Goal: Information Seeking & Learning: Check status

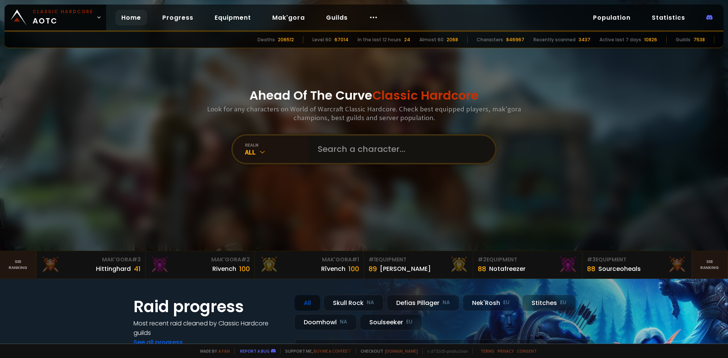
click at [370, 152] on input "text" at bounding box center [399, 149] width 173 height 27
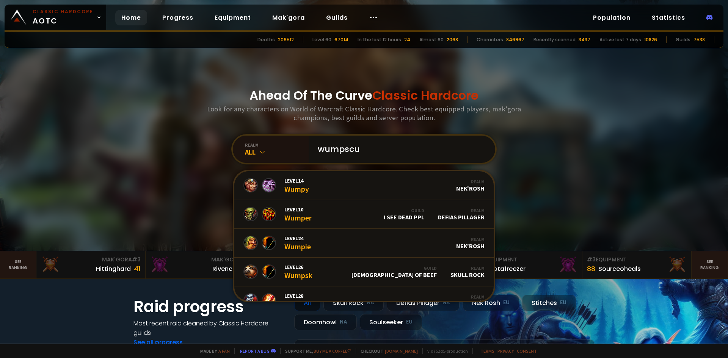
type input "wumpscut"
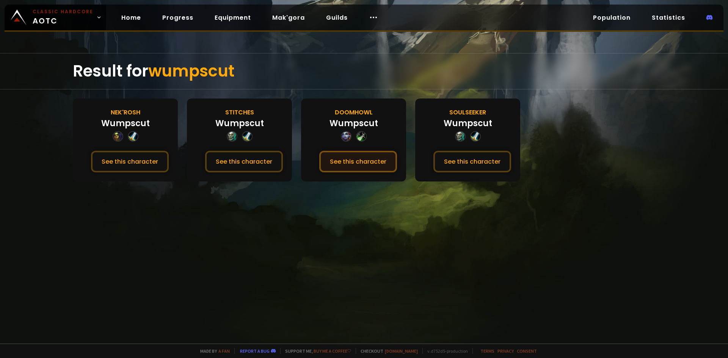
click at [358, 164] on button "See this character" at bounding box center [358, 162] width 78 height 22
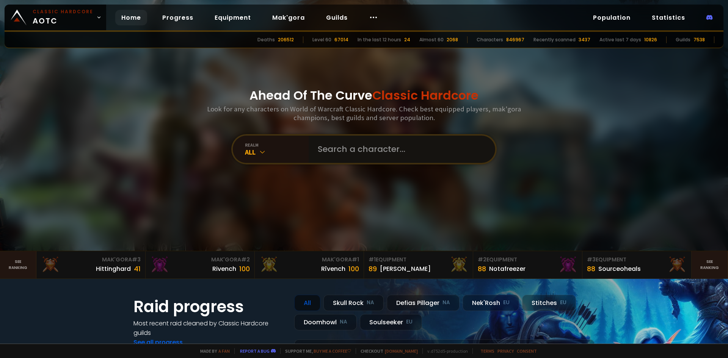
click at [352, 152] on input "text" at bounding box center [399, 149] width 173 height 27
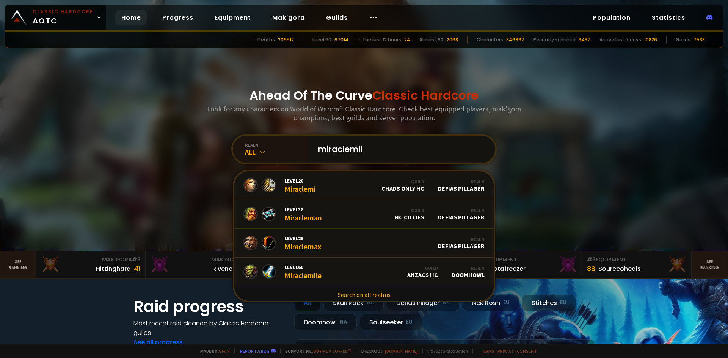
type input "miraclemile"
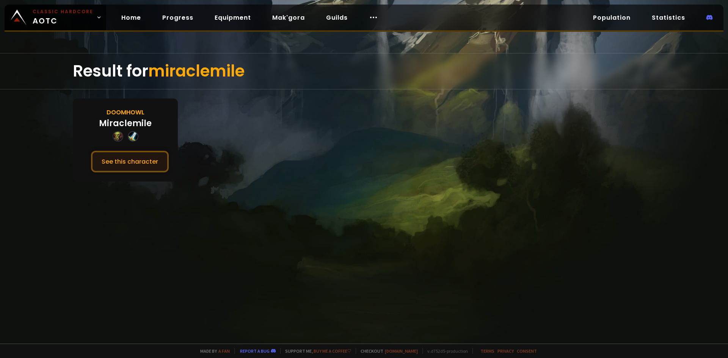
click at [133, 161] on button "See this character" at bounding box center [130, 162] width 78 height 22
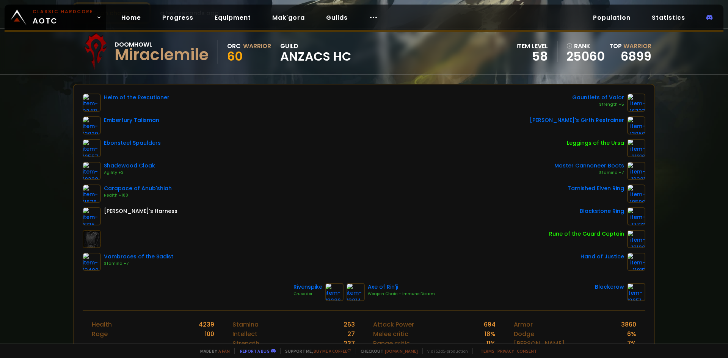
scroll to position [114, 0]
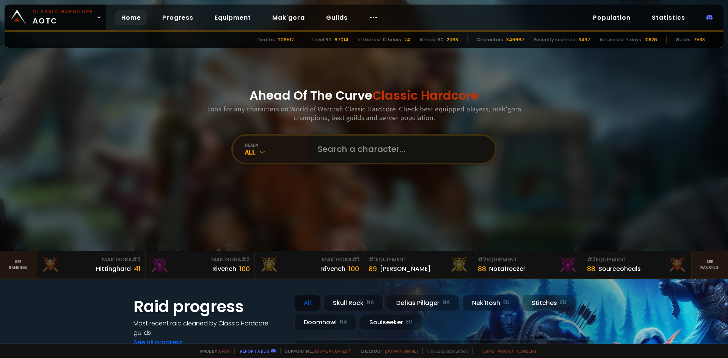
click at [325, 152] on input "text" at bounding box center [399, 149] width 173 height 27
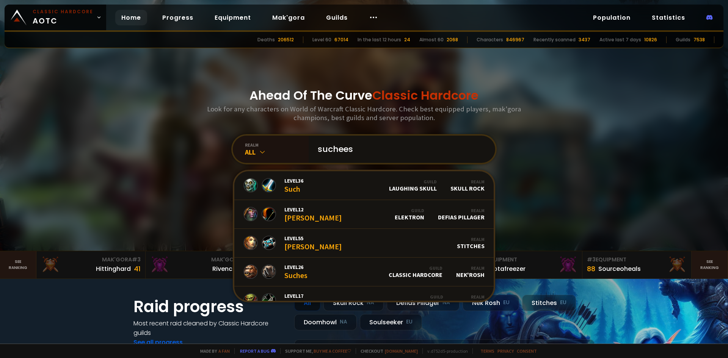
type input "sucheese"
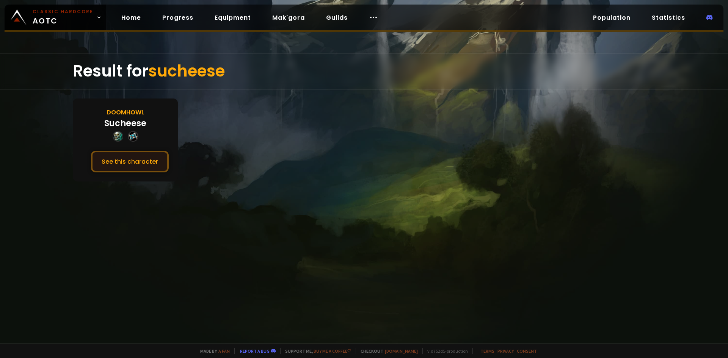
click at [148, 169] on button "See this character" at bounding box center [130, 162] width 78 height 22
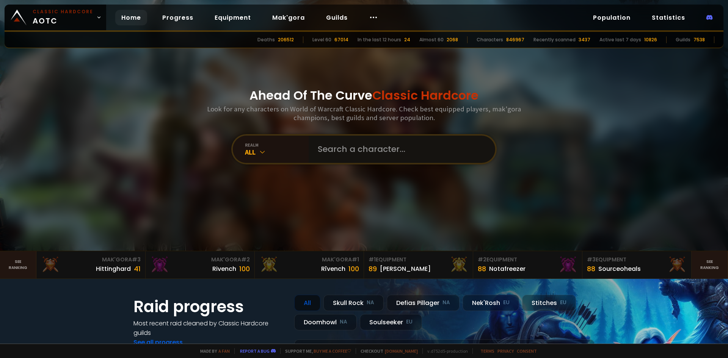
click at [354, 153] on input "text" at bounding box center [399, 149] width 173 height 27
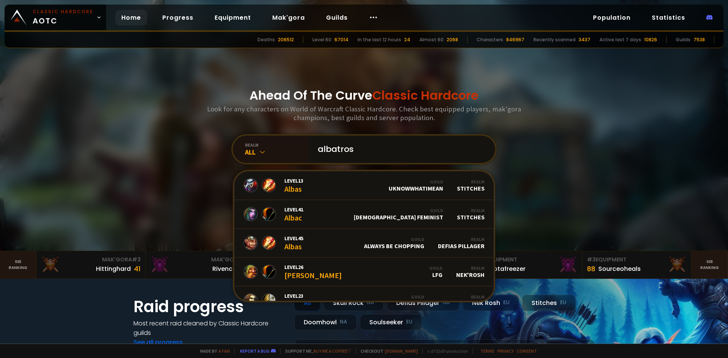
type input "albatross"
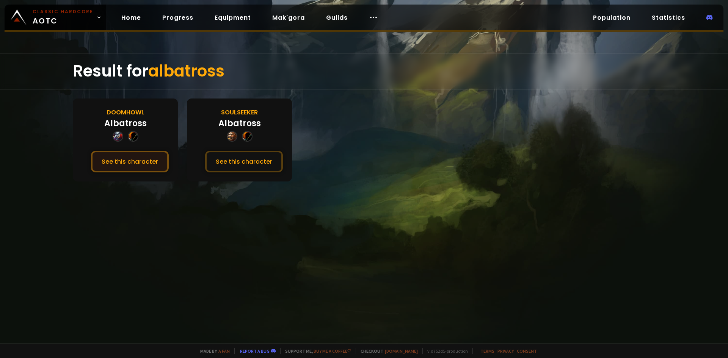
click at [159, 164] on button "See this character" at bounding box center [130, 162] width 78 height 22
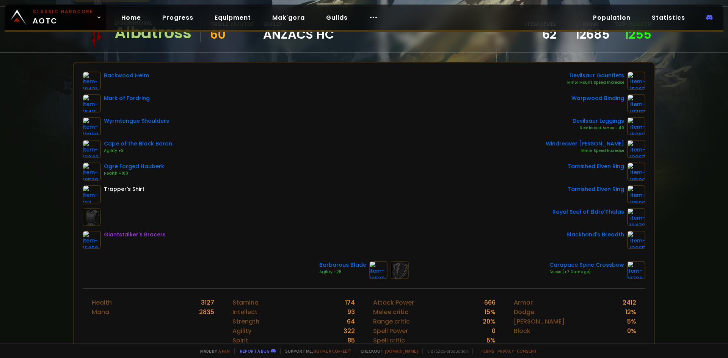
scroll to position [76, 0]
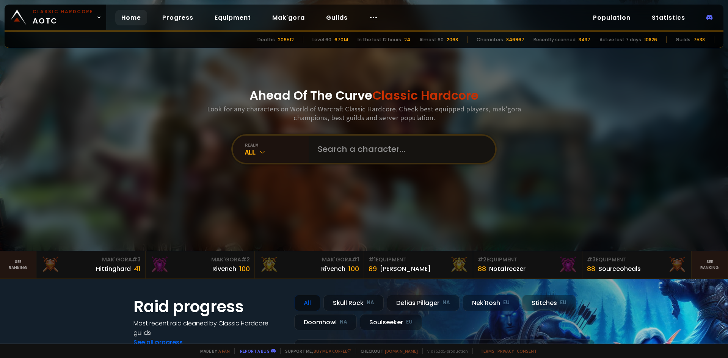
click at [319, 151] on input "text" at bounding box center [399, 149] width 173 height 27
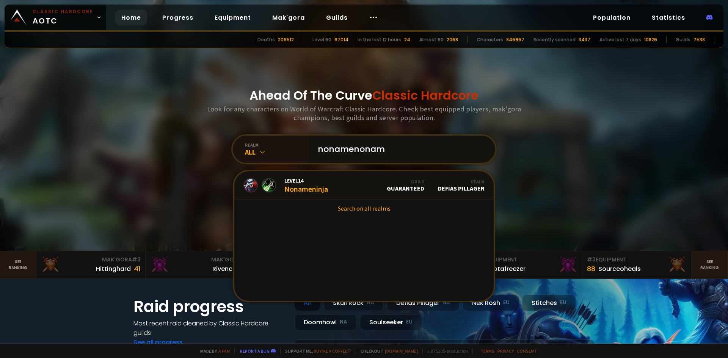
type input "nonamenoname"
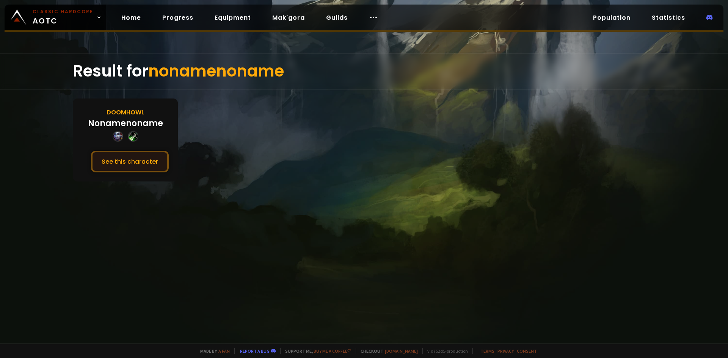
click at [138, 160] on button "See this character" at bounding box center [130, 162] width 78 height 22
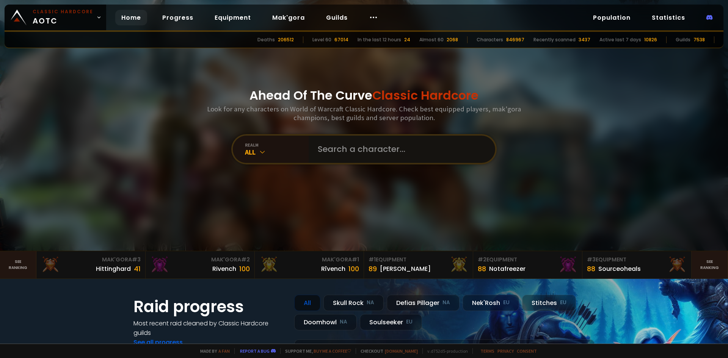
click at [374, 161] on input "text" at bounding box center [399, 149] width 173 height 27
click at [365, 150] on input "text" at bounding box center [399, 149] width 173 height 27
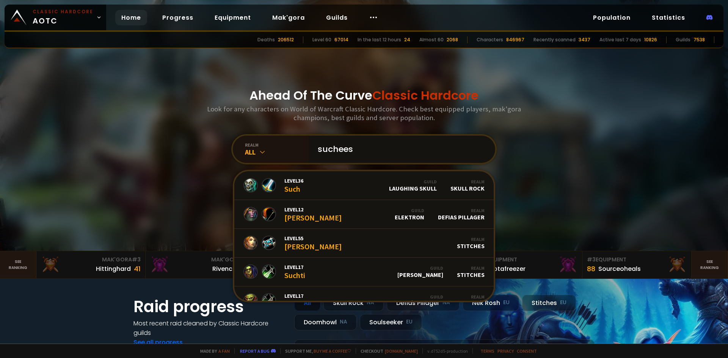
type input "sucheese"
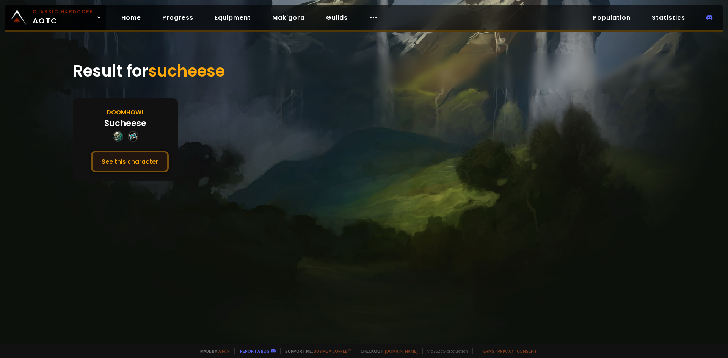
click at [143, 158] on button "See this character" at bounding box center [130, 162] width 78 height 22
